Goal: Find specific page/section: Find specific page/section

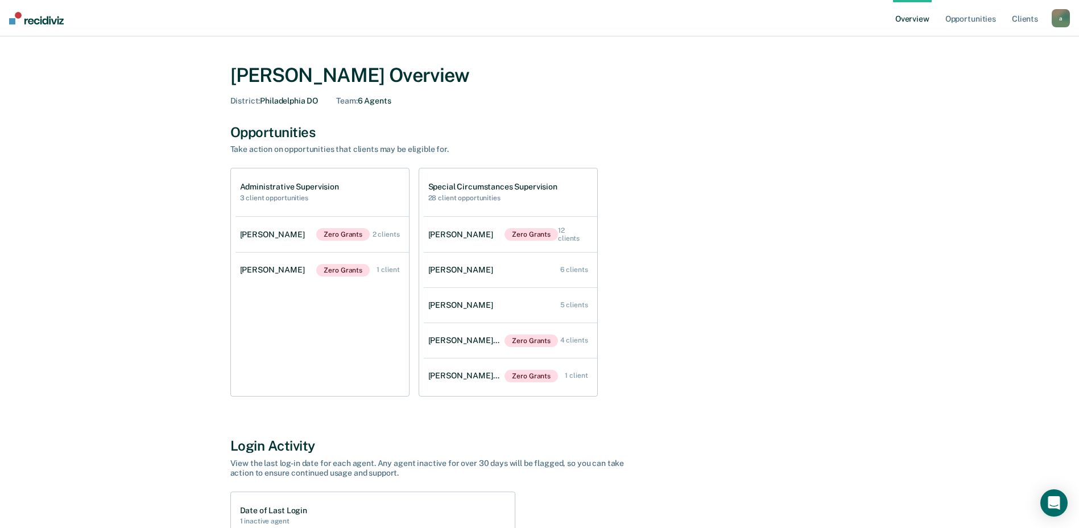
click at [1064, 12] on div "a" at bounding box center [1061, 18] width 18 height 18
click at [991, 23] on link "Opportunities" at bounding box center [970, 18] width 55 height 36
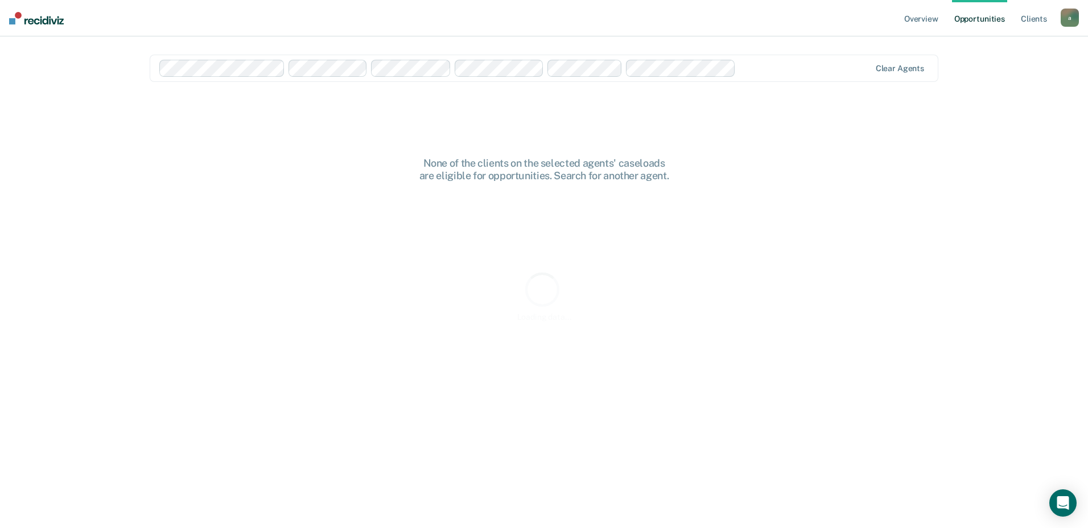
click at [52, 23] on img at bounding box center [36, 18] width 55 height 13
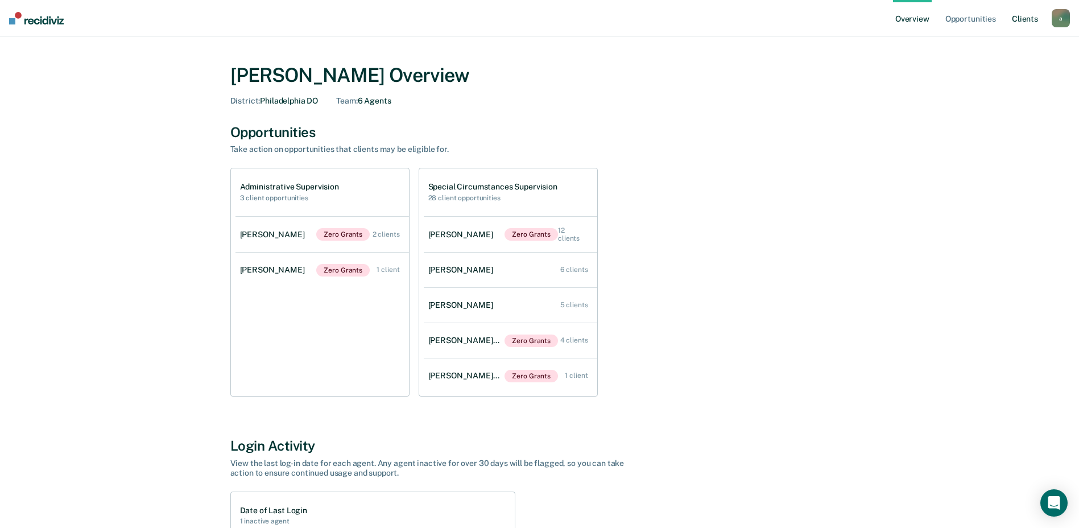
click at [1015, 22] on link "Client s" at bounding box center [1025, 18] width 31 height 36
